Goal: Transaction & Acquisition: Purchase product/service

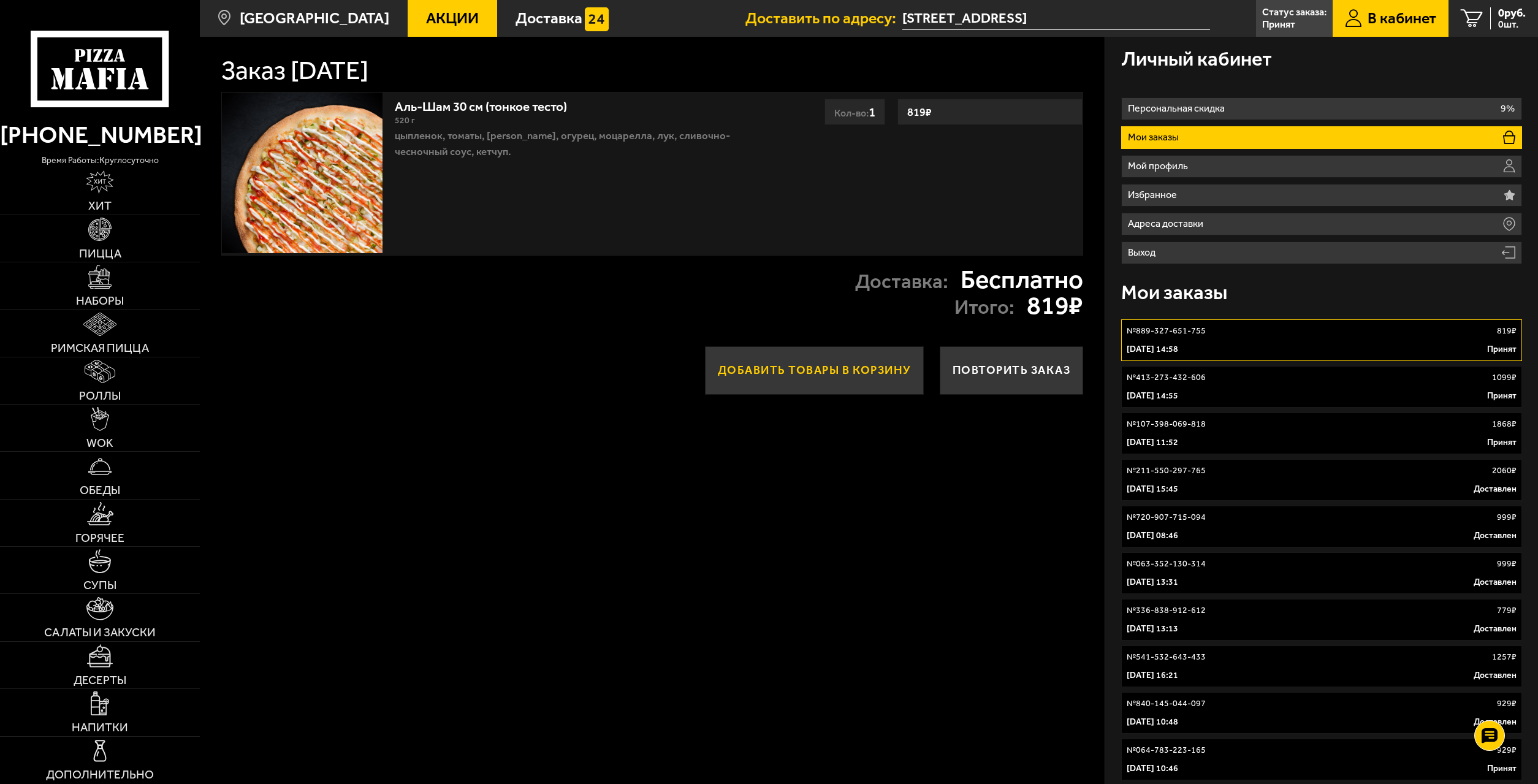
click at [827, 366] on button "Добавить товары в корзину" at bounding box center [813, 370] width 218 height 47
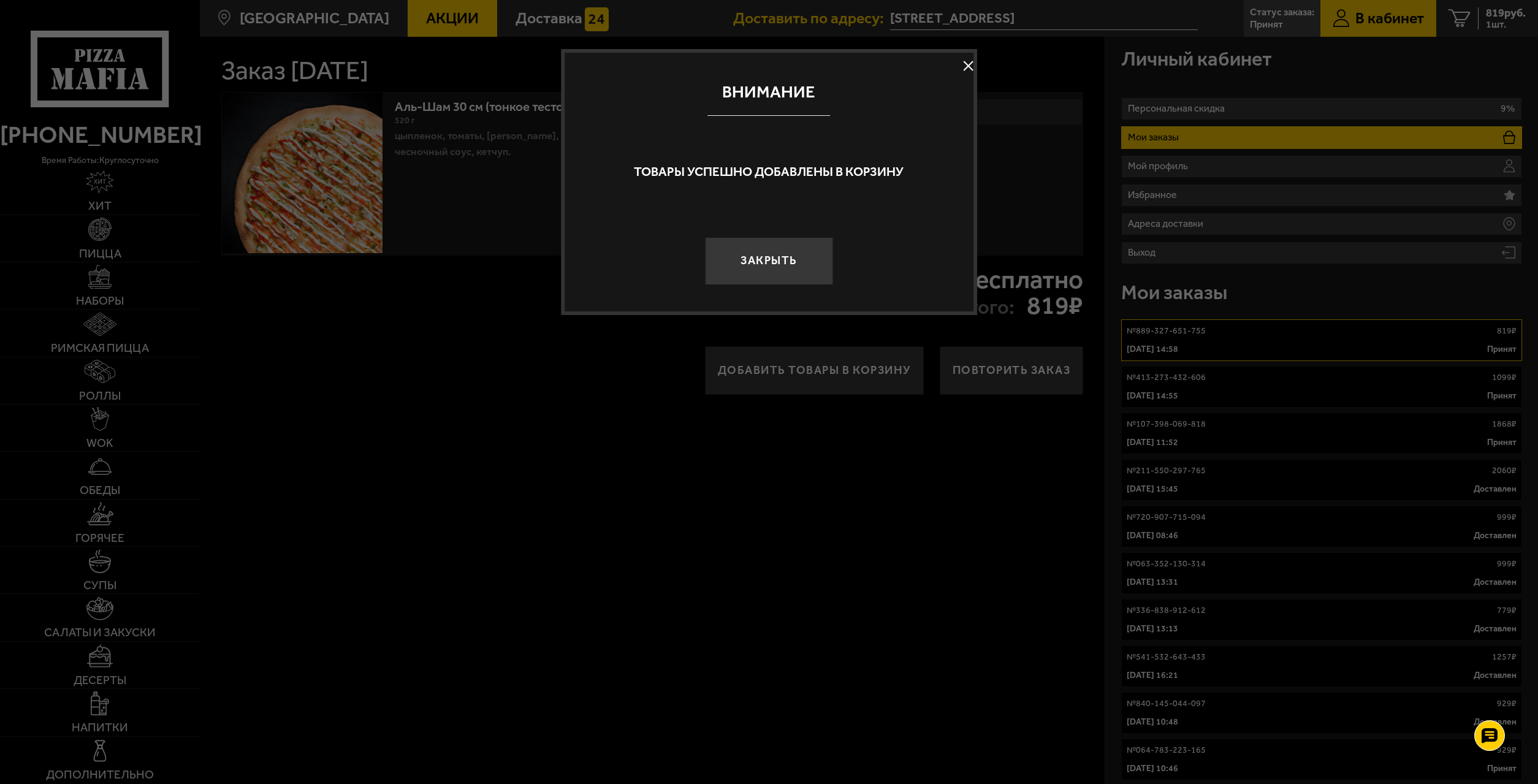
click at [968, 58] on button at bounding box center [967, 66] width 18 height 18
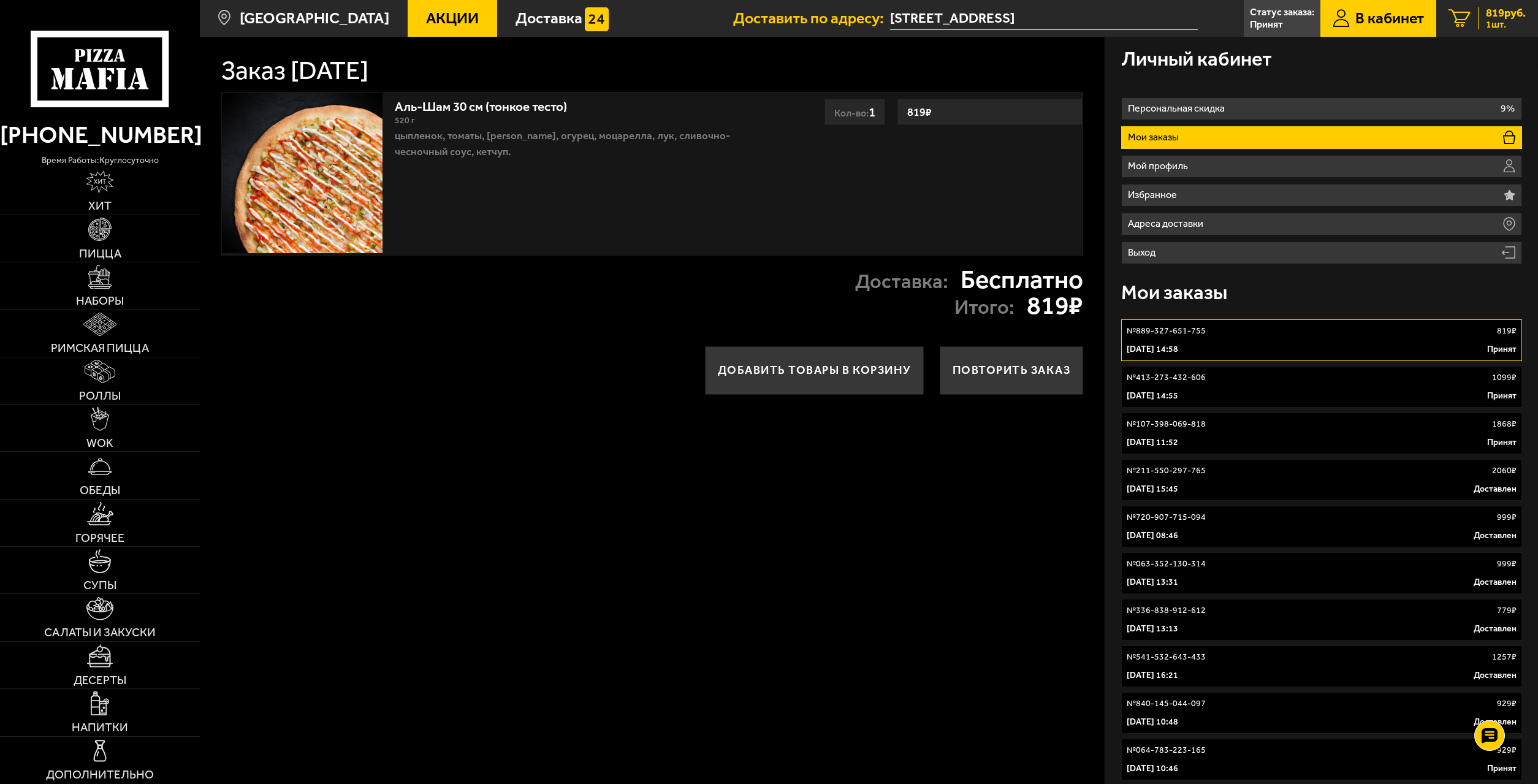
click at [1505, 16] on span "819 руб." at bounding box center [1506, 13] width 40 height 11
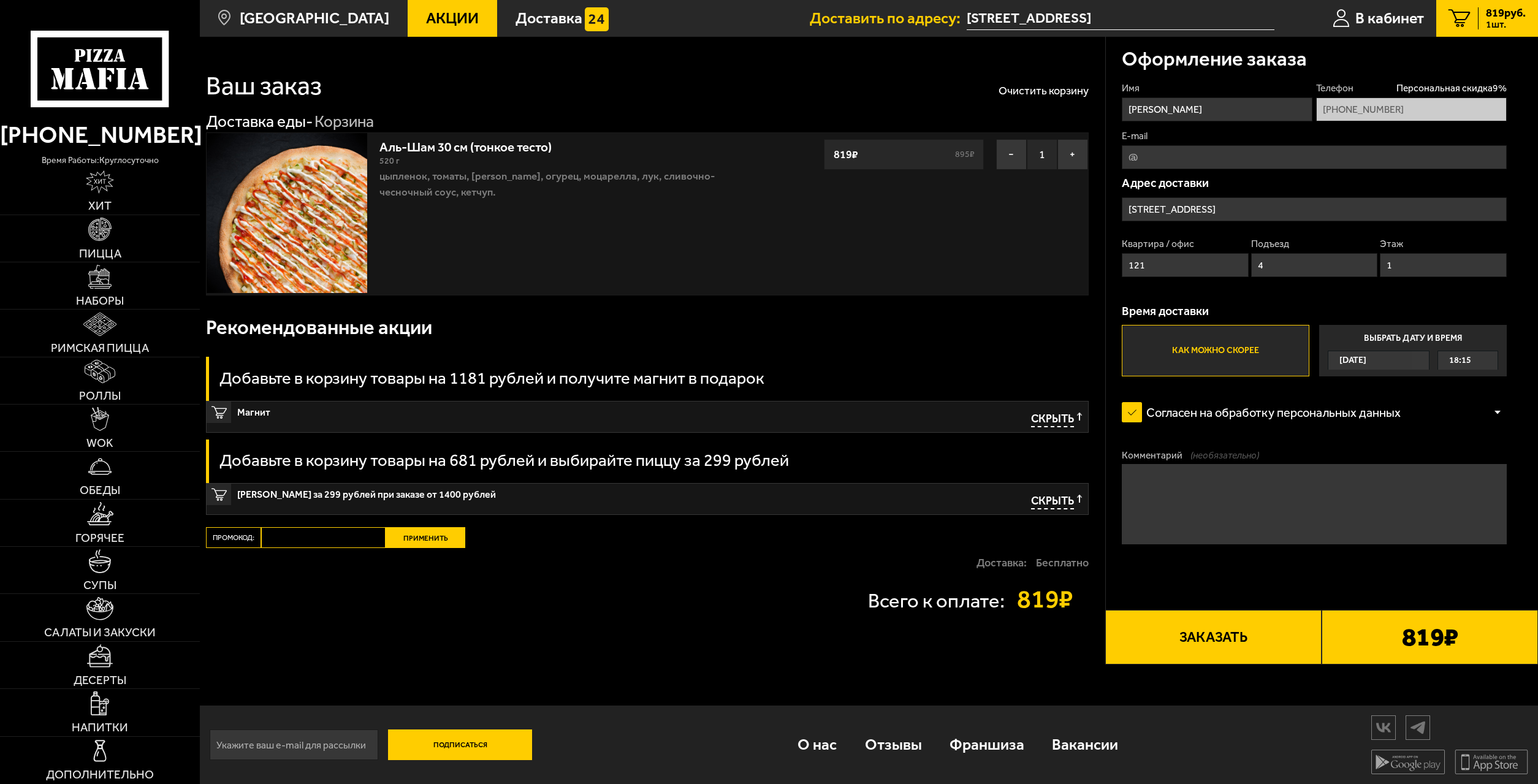
click at [1182, 350] on label "Как можно скорее" at bounding box center [1215, 351] width 187 height 52
click at [0, 0] on input "Как можно скорее" at bounding box center [0, 0] width 0 height 0
click at [1178, 474] on textarea "Комментарий (необязательно)" at bounding box center [1313, 503] width 384 height 80
type textarea "о"
click at [1277, 477] on textarea "Проверить, нужно тонкое тесто, и чтоб было акуратно мелко" at bounding box center [1313, 503] width 384 height 80
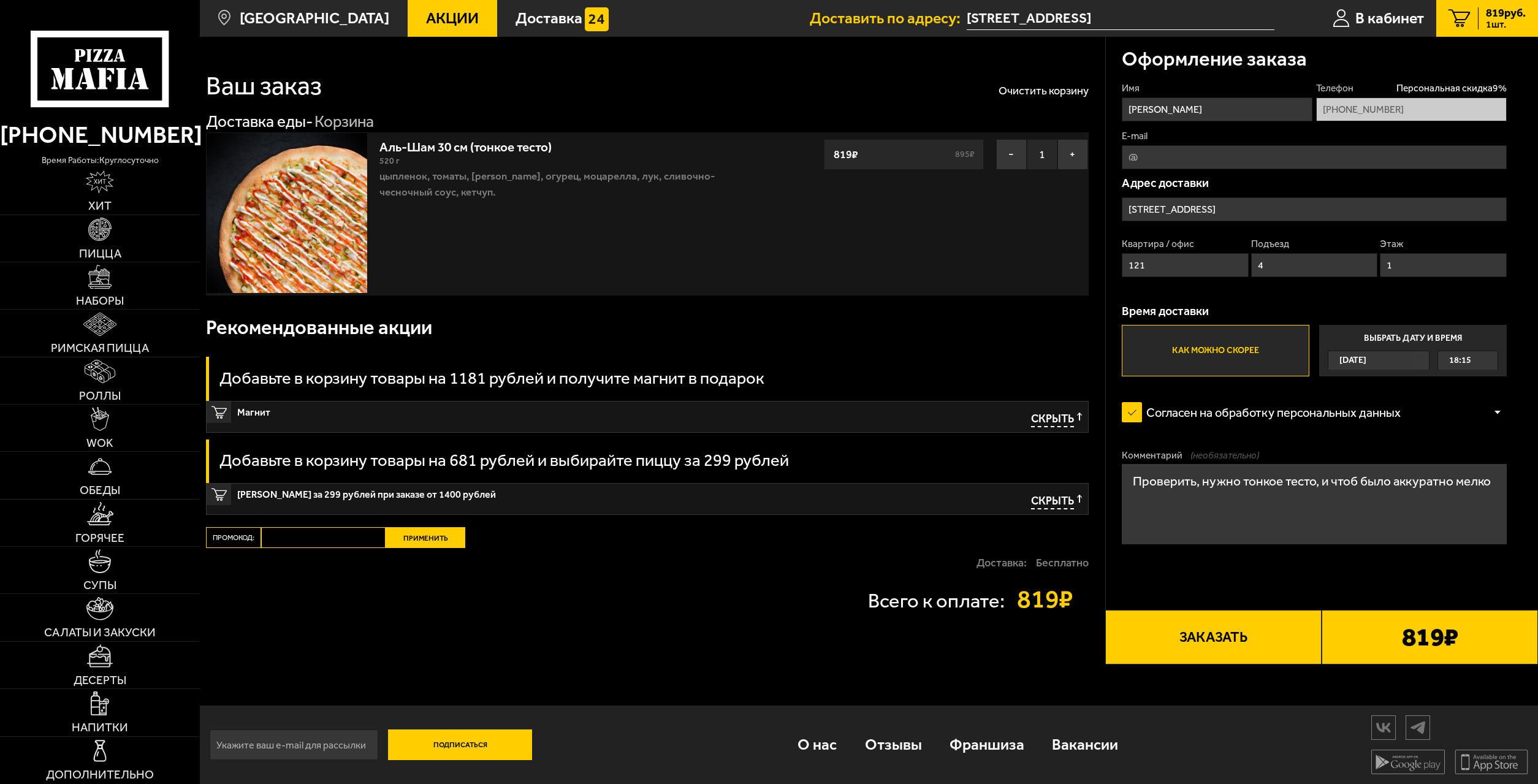
click at [1491, 481] on textarea "Проверить, нужно тонкое тесто, и чтоб было аккуратно мелко" at bounding box center [1313, 503] width 384 height 80
type textarea "Проверить, нужно тонкое тесто, и чтоб было аккуратно мелко порезано, а не как п…"
click at [1218, 637] on button "Заказать" at bounding box center [1213, 636] width 217 height 54
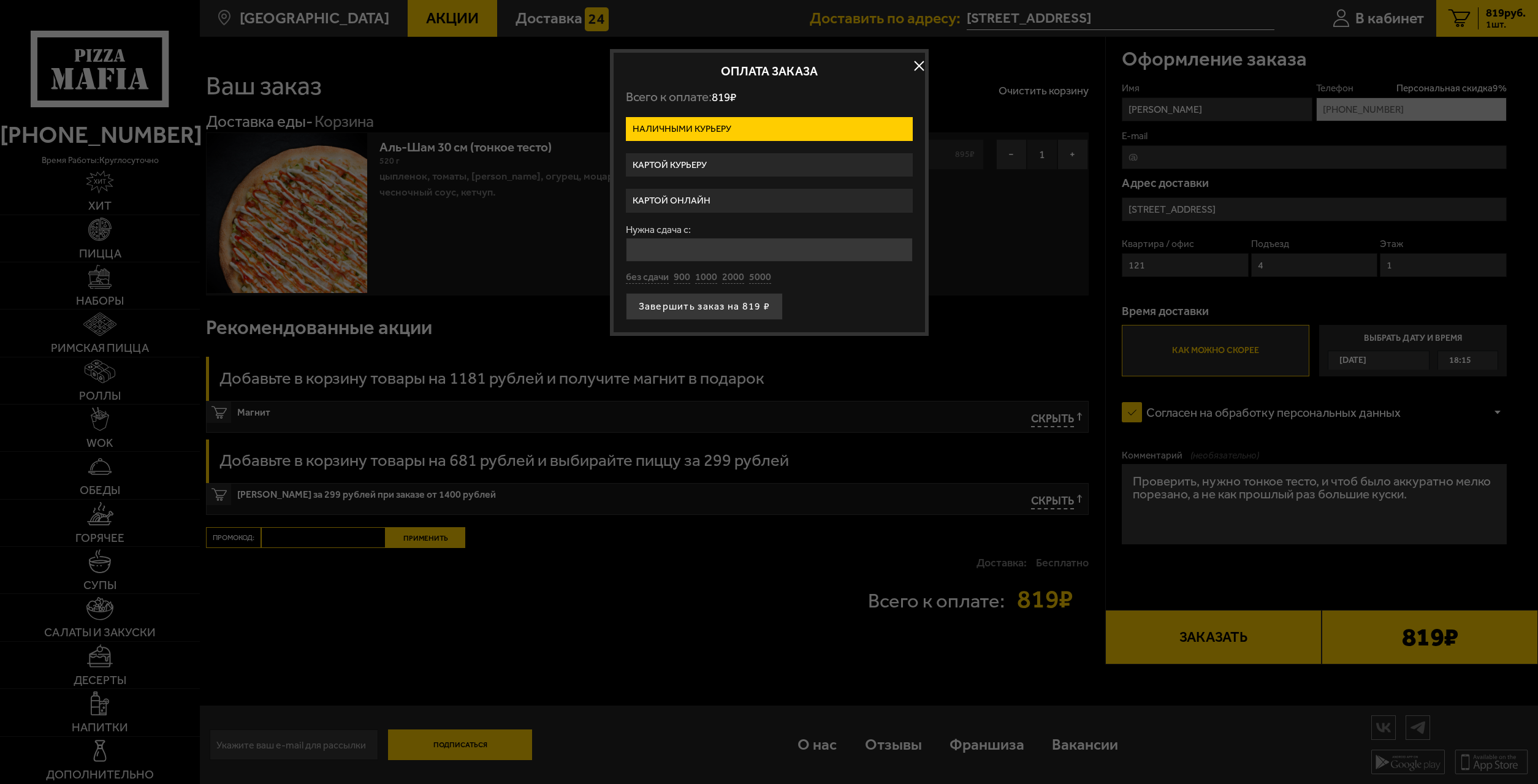
click at [699, 165] on label "Картой курьеру" at bounding box center [769, 165] width 287 height 24
click at [0, 0] on input "Картой курьеру" at bounding box center [0, 0] width 0 height 0
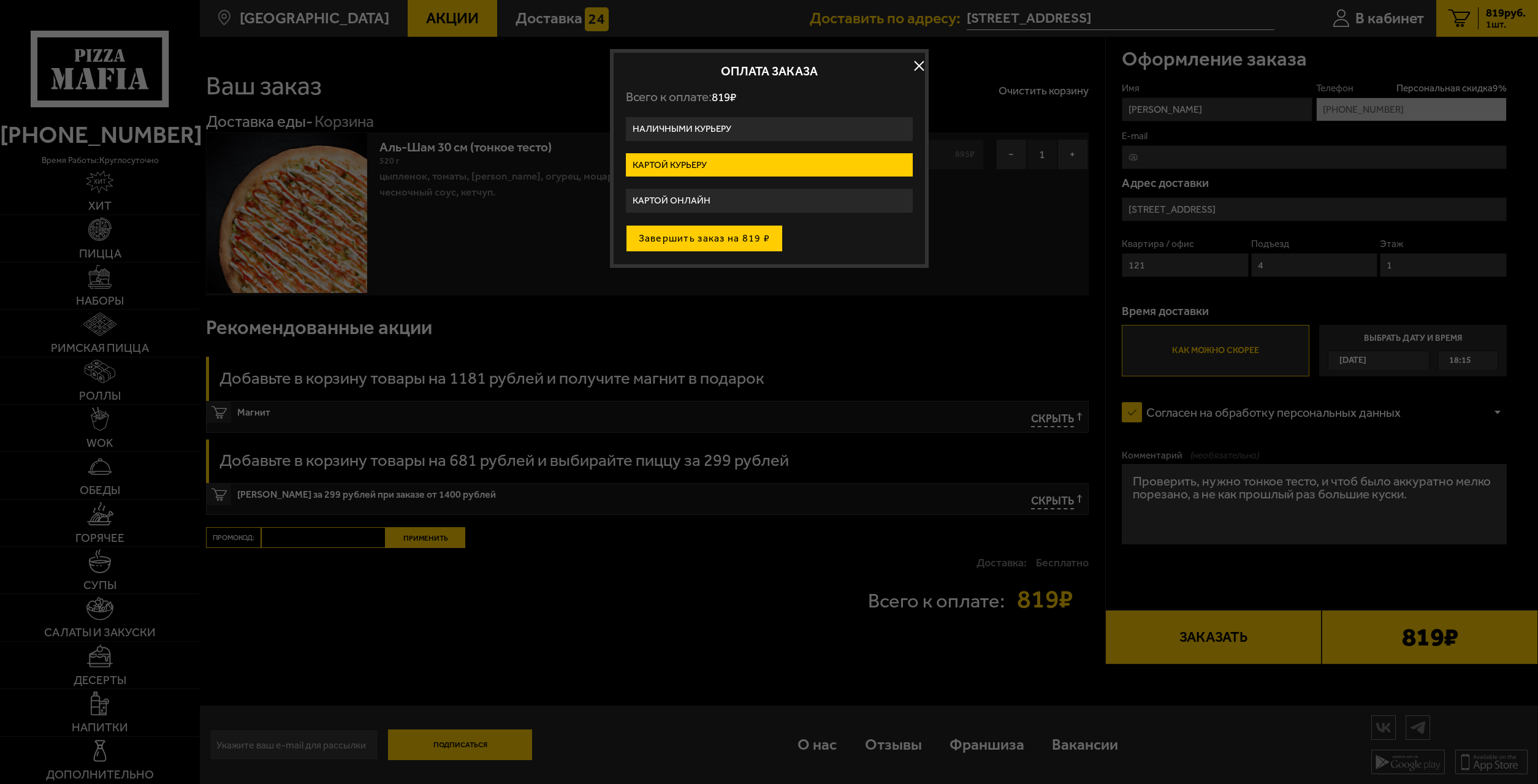
click at [733, 244] on button "Завершить заказ на 819 ₽" at bounding box center [705, 238] width 157 height 27
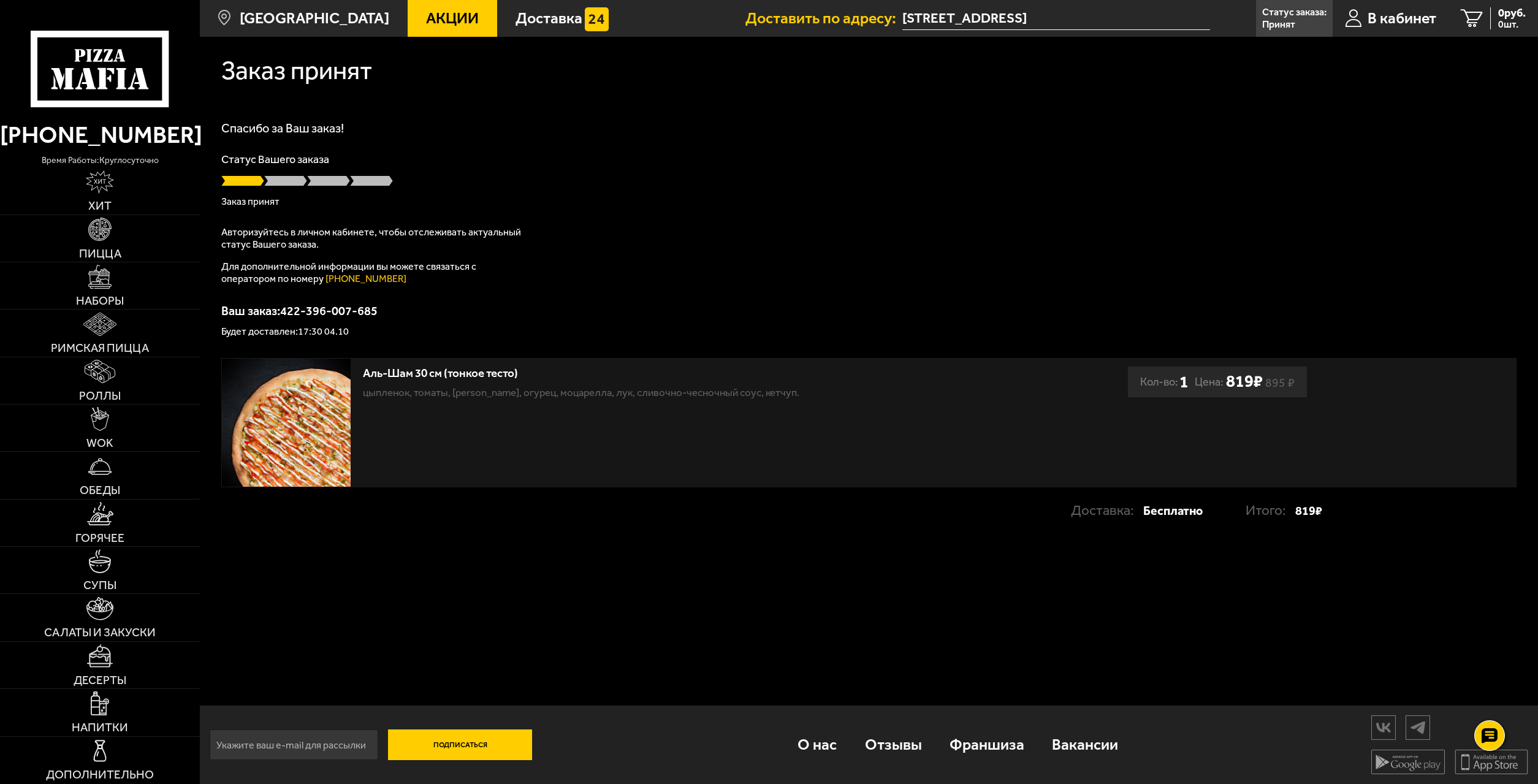
scroll to position [1, 0]
